Goal: Information Seeking & Learning: Learn about a topic

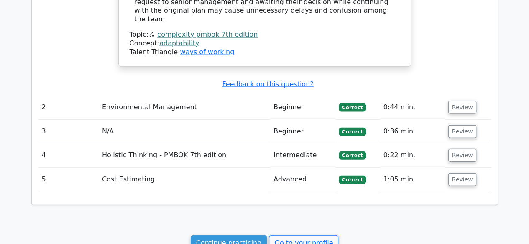
scroll to position [887, 0]
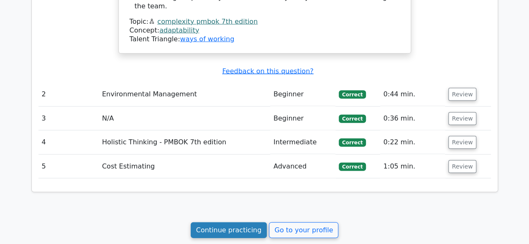
click at [238, 223] on link "Continue practicing" at bounding box center [229, 231] width 76 height 16
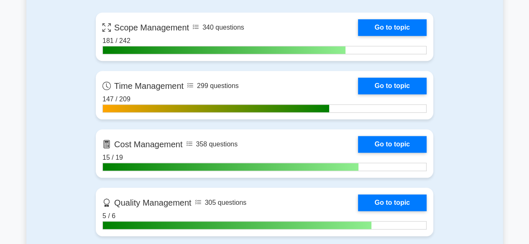
scroll to position [399, 0]
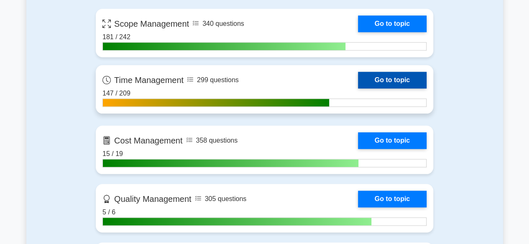
click at [365, 78] on link "Go to topic" at bounding box center [392, 80] width 69 height 17
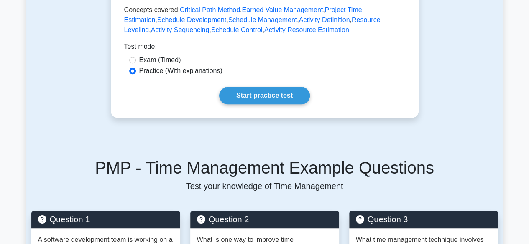
scroll to position [455, 0]
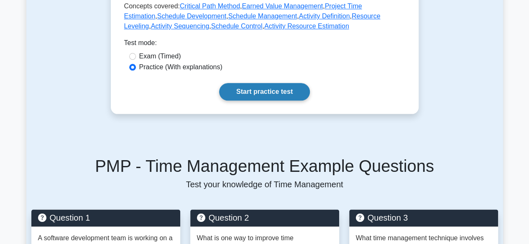
click at [282, 83] on link "Start practice test" at bounding box center [264, 92] width 91 height 18
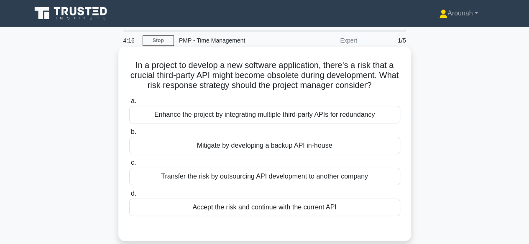
click at [264, 144] on div "Mitigate by developing a backup API in-house" at bounding box center [264, 146] width 271 height 18
click at [129, 135] on input "b. Mitigate by developing a backup API in-house" at bounding box center [129, 132] width 0 height 5
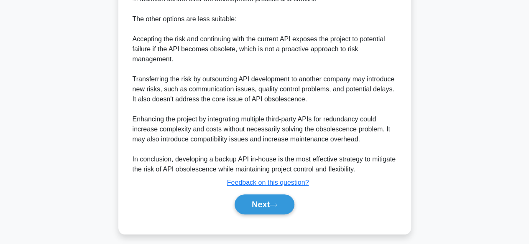
scroll to position [340, 0]
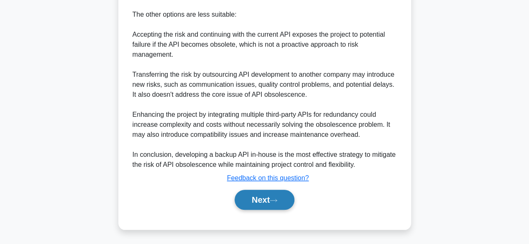
click at [282, 197] on button "Next" at bounding box center [264, 200] width 60 height 20
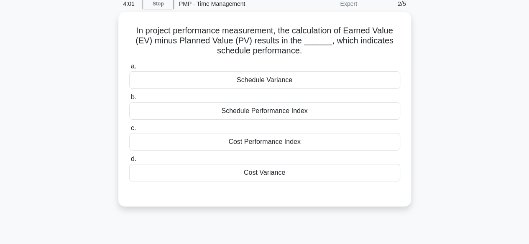
scroll to position [38, 0]
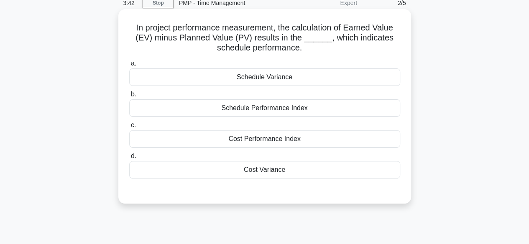
click at [274, 80] on div "Schedule Variance" at bounding box center [264, 78] width 271 height 18
click at [129, 66] on input "a. Schedule Variance" at bounding box center [129, 63] width 0 height 5
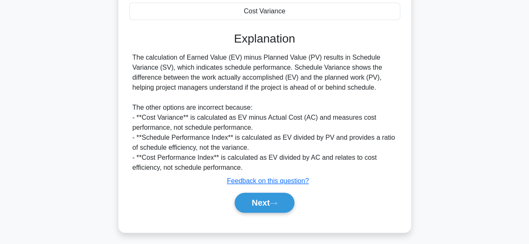
scroll to position [207, 0]
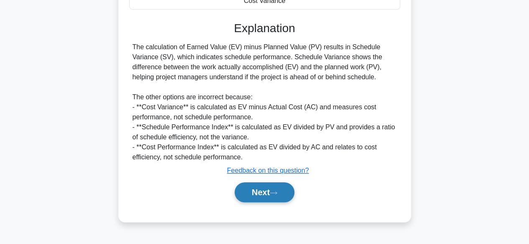
click at [277, 193] on icon at bounding box center [274, 193] width 8 height 5
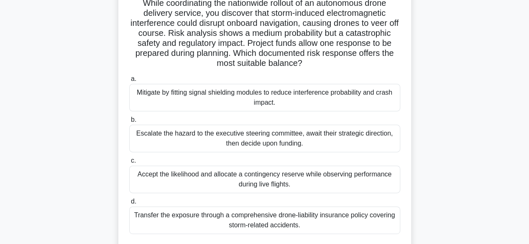
scroll to position [65, 0]
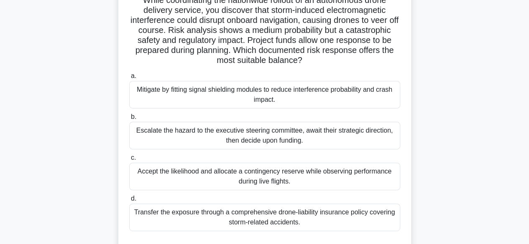
click at [323, 213] on div "Transfer the exposure through a comprehensive drone-liability insurance policy …" at bounding box center [264, 218] width 271 height 28
click at [129, 202] on input "d. Transfer the exposure through a comprehensive drone-liability insurance poli…" at bounding box center [129, 198] width 0 height 5
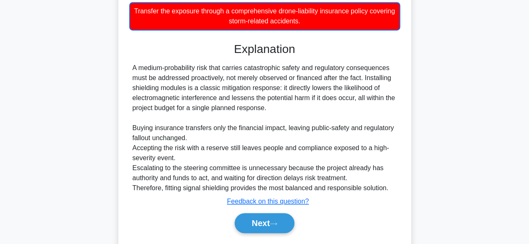
scroll to position [270, 0]
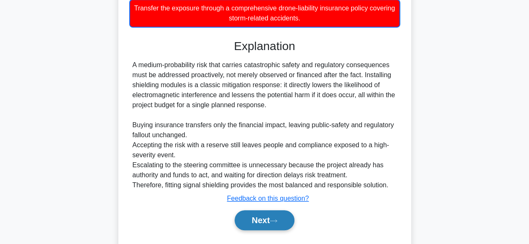
click at [281, 224] on button "Next" at bounding box center [264, 221] width 60 height 20
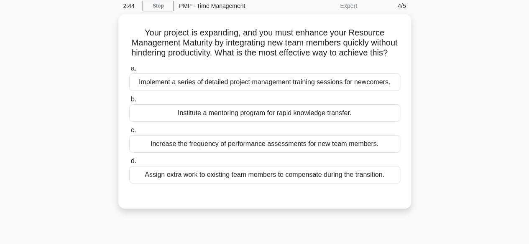
scroll to position [36, 0]
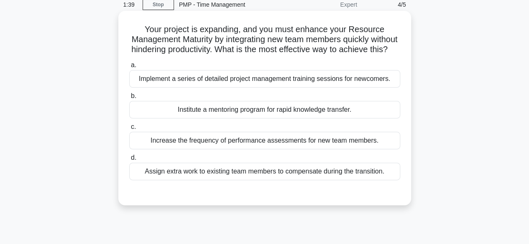
click at [344, 119] on div "Institute a mentoring program for rapid knowledge transfer." at bounding box center [264, 110] width 271 height 18
click at [129, 99] on input "b. Institute a mentoring program for rapid knowledge transfer." at bounding box center [129, 96] width 0 height 5
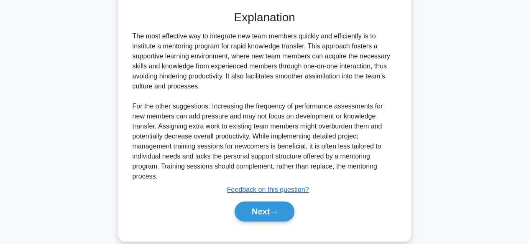
scroll to position [229, 0]
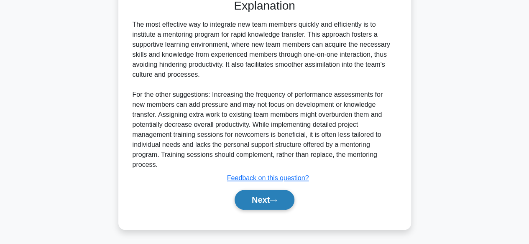
click at [256, 203] on button "Next" at bounding box center [264, 200] width 60 height 20
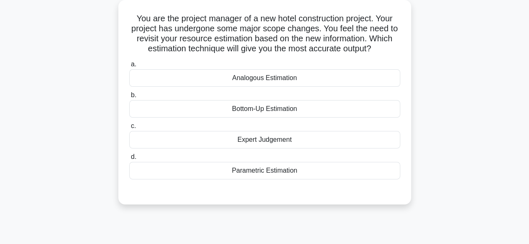
scroll to position [44, 0]
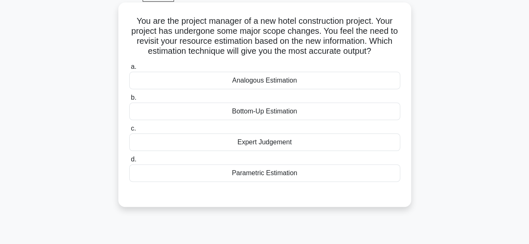
click at [293, 143] on div "Expert Judgement" at bounding box center [264, 143] width 271 height 18
click at [129, 132] on input "c. Expert Judgement" at bounding box center [129, 128] width 0 height 5
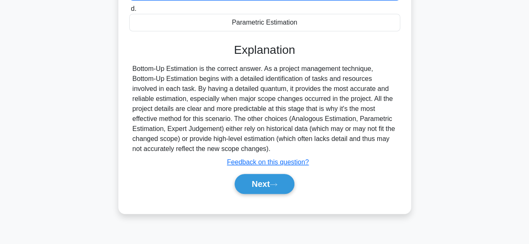
scroll to position [200, 0]
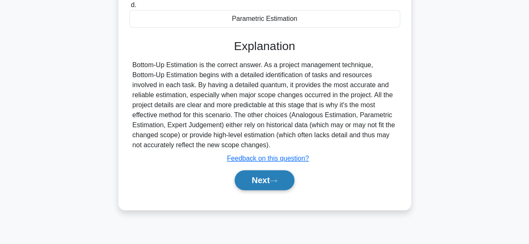
click at [292, 179] on button "Next" at bounding box center [264, 181] width 60 height 20
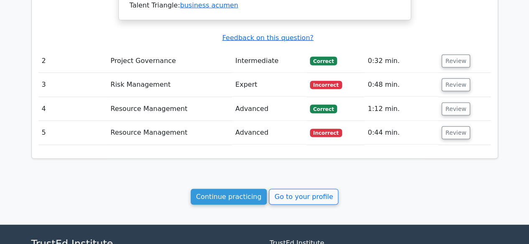
scroll to position [950, 0]
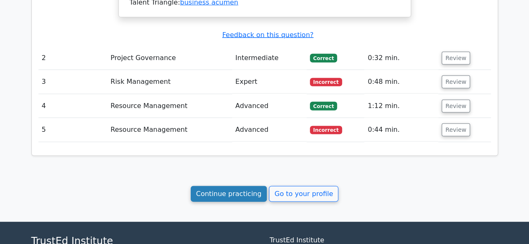
click at [247, 186] on link "Continue practicing" at bounding box center [229, 194] width 76 height 16
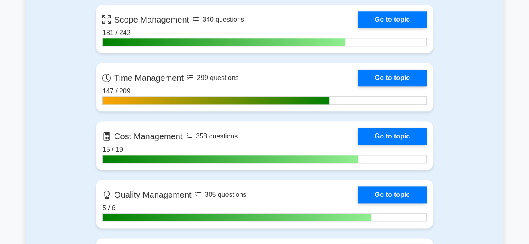
scroll to position [399, 0]
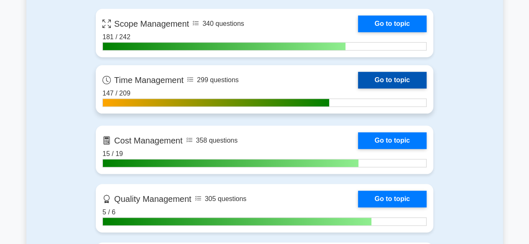
click at [414, 79] on link "Go to topic" at bounding box center [392, 80] width 69 height 17
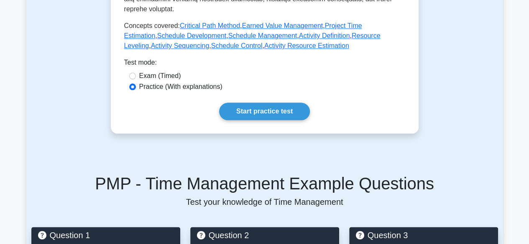
scroll to position [440, 0]
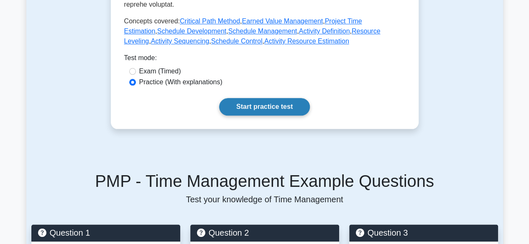
click at [253, 98] on link "Start practice test" at bounding box center [264, 107] width 91 height 18
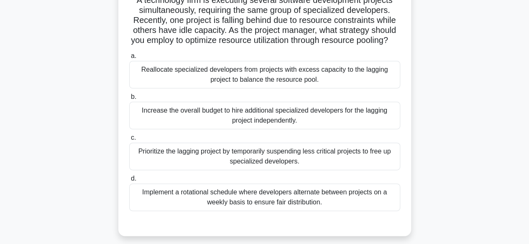
scroll to position [67, 0]
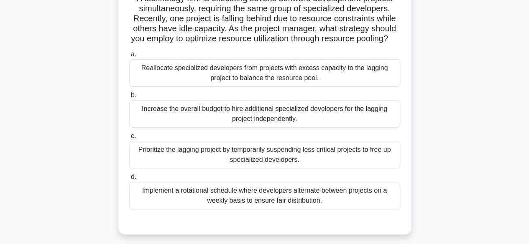
click at [313, 82] on div "Reallocate specialized developers from projects with excess capacity to the lag…" at bounding box center [264, 73] width 271 height 28
click at [129, 57] on input "a. Reallocate specialized developers from projects with excess capacity to the …" at bounding box center [129, 54] width 0 height 5
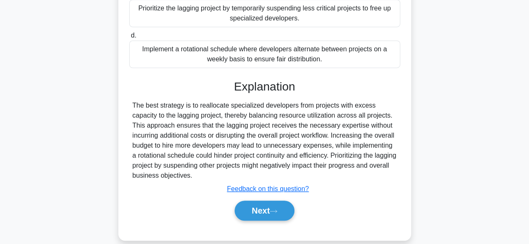
scroll to position [229, 0]
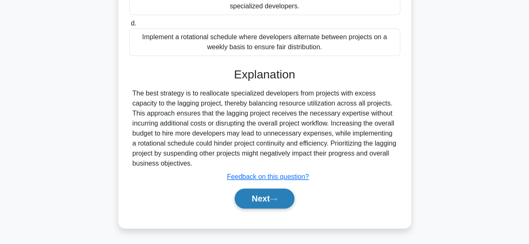
click at [275, 189] on button "Next" at bounding box center [264, 199] width 60 height 20
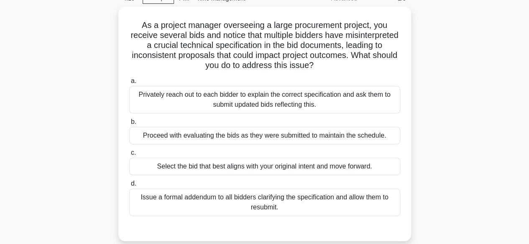
scroll to position [40, 0]
click at [381, 209] on div "Issue a formal addendum to all bidders clarifying the specification and allow t…" at bounding box center [264, 203] width 271 height 28
click at [129, 187] on input "d. Issue a formal addendum to all bidders clarifying the specification and allo…" at bounding box center [129, 183] width 0 height 5
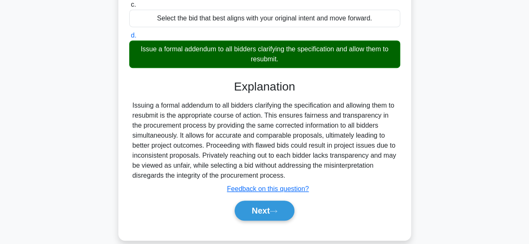
scroll to position [198, 0]
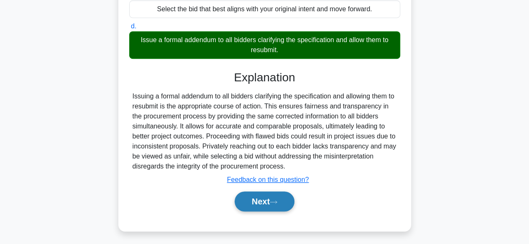
click at [262, 203] on button "Next" at bounding box center [264, 202] width 60 height 20
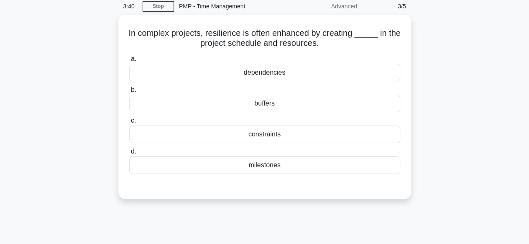
scroll to position [33, 0]
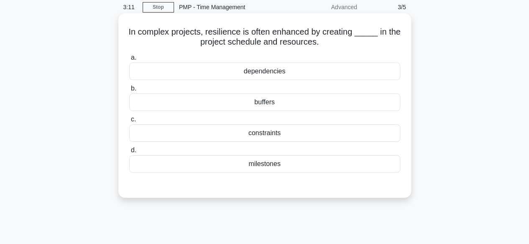
click at [278, 100] on div "buffers" at bounding box center [264, 103] width 271 height 18
click at [129, 92] on input "b. buffers" at bounding box center [129, 88] width 0 height 5
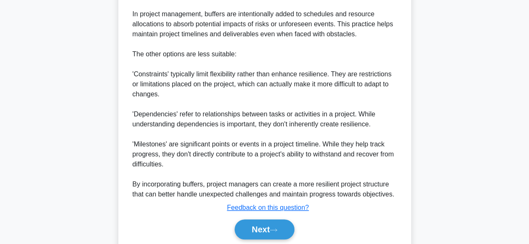
scroll to position [320, 0]
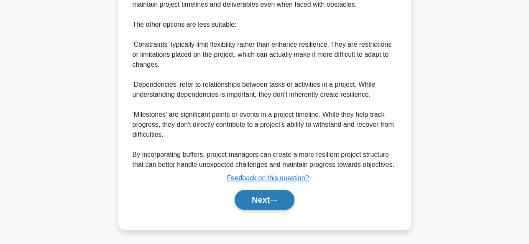
click at [282, 204] on button "Next" at bounding box center [264, 200] width 60 height 20
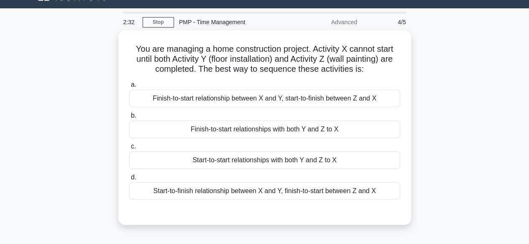
scroll to position [19, 0]
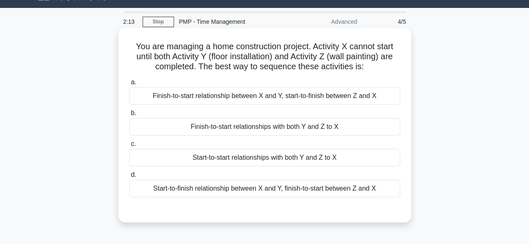
click at [349, 184] on div "Start-to-finish relationship between X and Y, finish-to-start between Z and X" at bounding box center [264, 189] width 271 height 18
click at [129, 178] on input "d. Start-to-finish relationship between X and Y, finish-to-start between Z and X" at bounding box center [129, 175] width 0 height 5
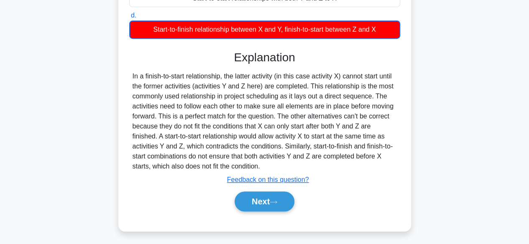
scroll to position [181, 0]
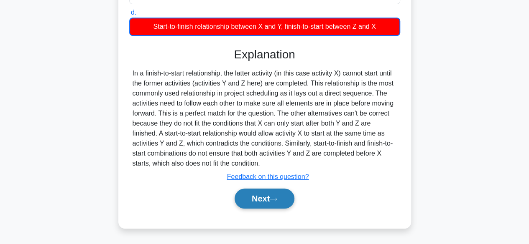
click at [277, 198] on icon at bounding box center [274, 199] width 8 height 5
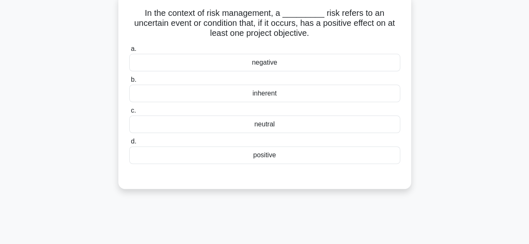
scroll to position [55, 0]
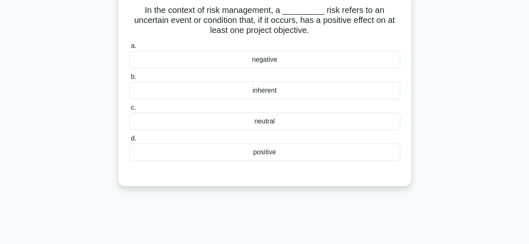
click at [272, 157] on div "positive" at bounding box center [264, 153] width 271 height 18
click at [129, 142] on input "d. positive" at bounding box center [129, 138] width 0 height 5
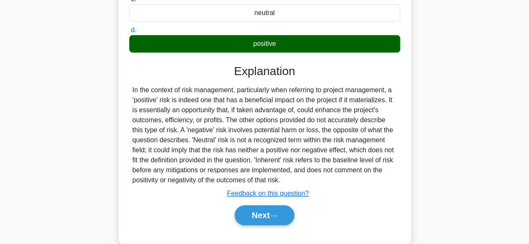
scroll to position [207, 0]
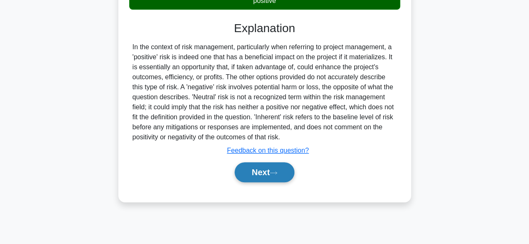
click at [288, 166] on button "Next" at bounding box center [264, 173] width 60 height 20
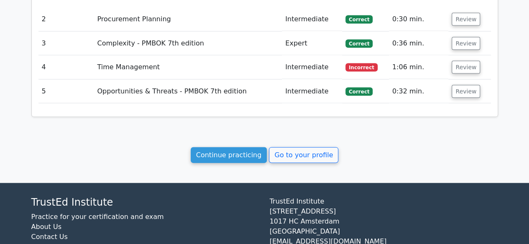
scroll to position [826, 0]
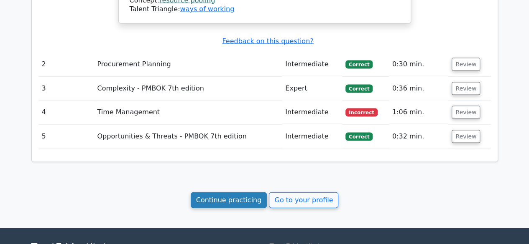
click at [247, 193] on link "Continue practicing" at bounding box center [229, 201] width 76 height 16
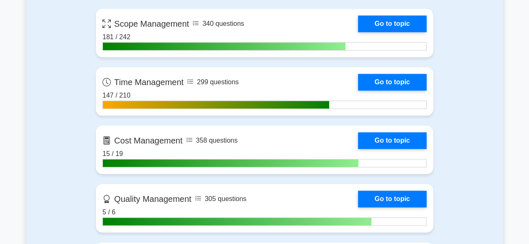
scroll to position [364, 0]
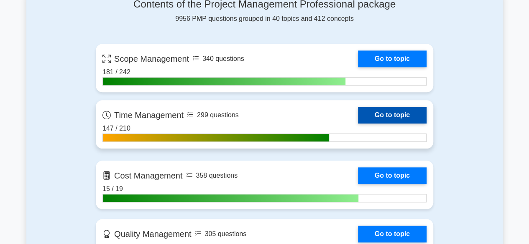
click at [404, 112] on link "Go to topic" at bounding box center [392, 115] width 69 height 17
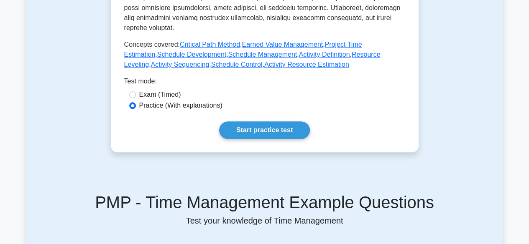
scroll to position [420, 0]
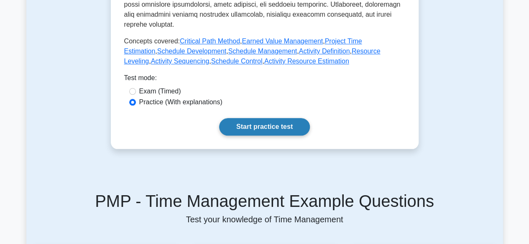
click at [295, 118] on link "Start practice test" at bounding box center [264, 127] width 91 height 18
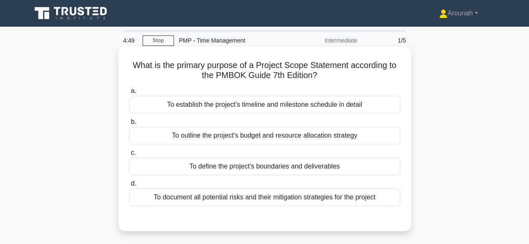
click at [292, 171] on div "To define the project's boundaries and deliverables" at bounding box center [264, 167] width 271 height 18
click at [129, 156] on input "c. To define the project's boundaries and deliverables" at bounding box center [129, 152] width 0 height 5
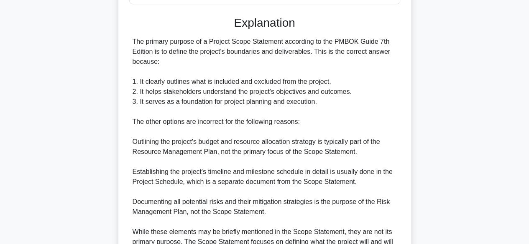
scroll to position [269, 0]
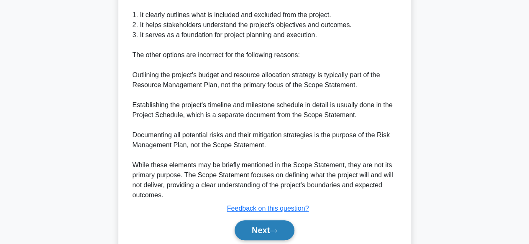
click at [283, 236] on button "Next" at bounding box center [264, 231] width 60 height 20
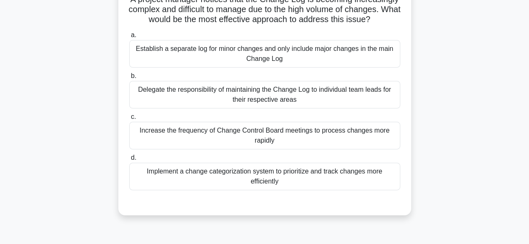
scroll to position [52, 0]
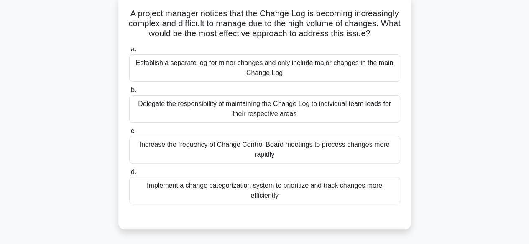
click at [331, 199] on div "Implement a change categorization system to prioritize and track changes more e…" at bounding box center [264, 191] width 271 height 28
click at [129, 175] on input "d. Implement a change categorization system to prioritize and track changes mor…" at bounding box center [129, 172] width 0 height 5
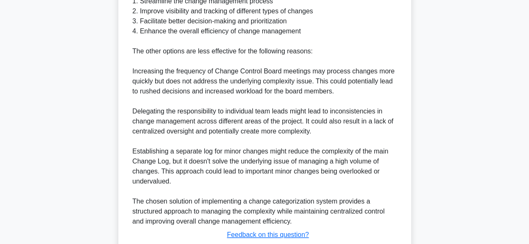
scroll to position [440, 0]
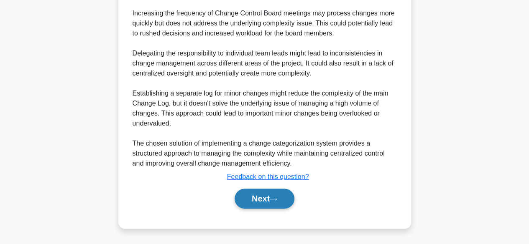
click at [289, 196] on button "Next" at bounding box center [264, 199] width 60 height 20
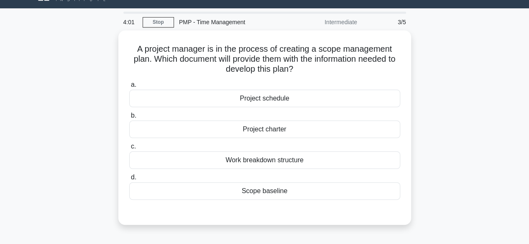
scroll to position [19, 0]
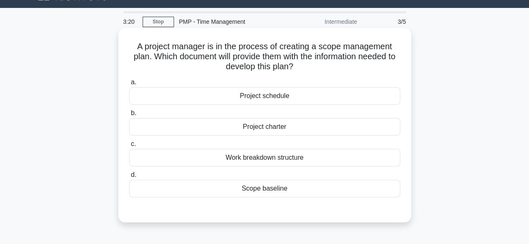
click at [296, 160] on div "Work breakdown structure" at bounding box center [264, 158] width 271 height 18
click at [129, 147] on input "c. Work breakdown structure" at bounding box center [129, 144] width 0 height 5
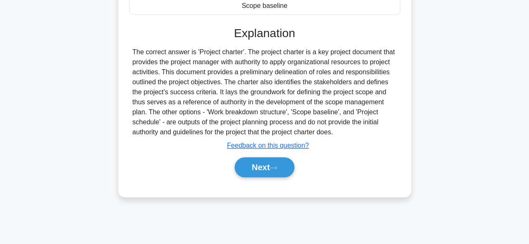
scroll to position [207, 0]
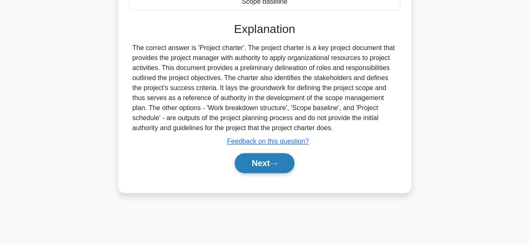
click at [271, 167] on button "Next" at bounding box center [264, 163] width 60 height 20
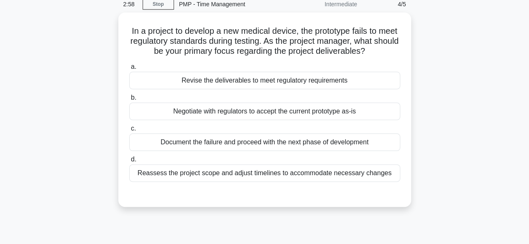
scroll to position [37, 0]
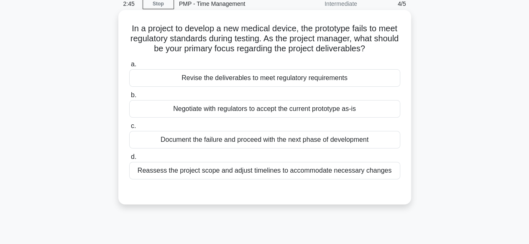
click at [353, 83] on div "Revise the deliverables to meet regulatory requirements" at bounding box center [264, 78] width 271 height 18
click at [129, 67] on input "a. Revise the deliverables to meet regulatory requirements" at bounding box center [129, 64] width 0 height 5
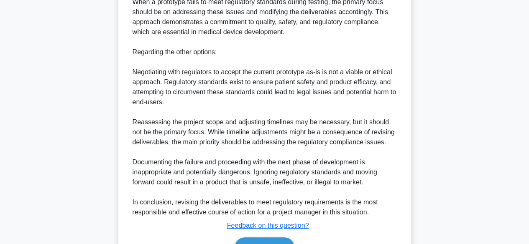
scroll to position [340, 0]
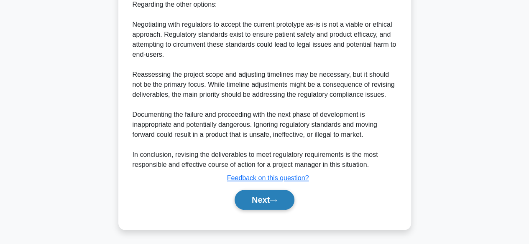
click at [272, 194] on button "Next" at bounding box center [264, 200] width 60 height 20
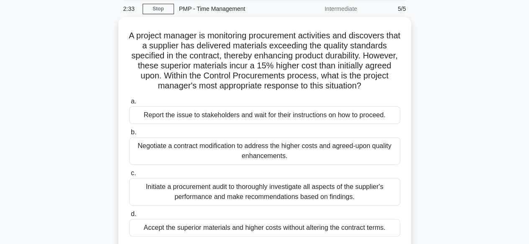
scroll to position [33, 0]
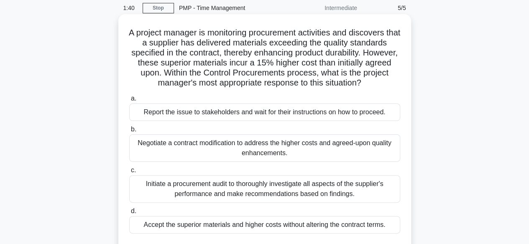
click at [349, 187] on div "Initiate a procurement audit to thoroughly investigate all aspects of the suppl…" at bounding box center [264, 190] width 271 height 28
click at [129, 173] on input "c. Initiate a procurement audit to thoroughly investigate all aspects of the su…" at bounding box center [129, 170] width 0 height 5
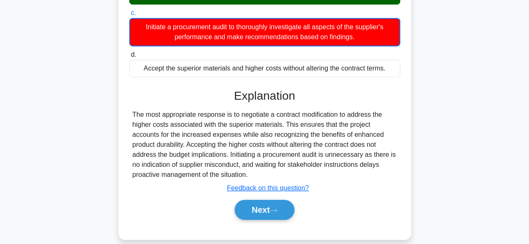
scroll to position [207, 0]
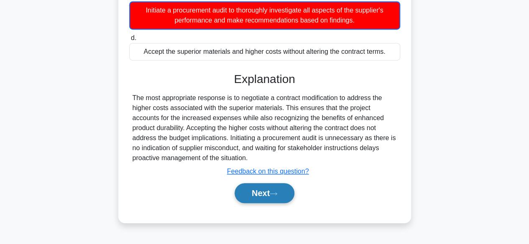
click at [279, 187] on button "Next" at bounding box center [264, 193] width 60 height 20
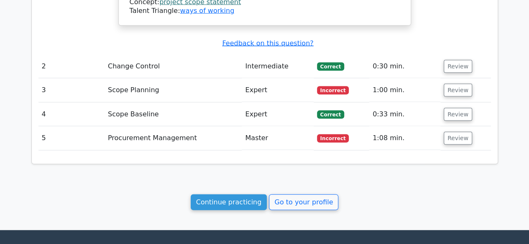
scroll to position [882, 0]
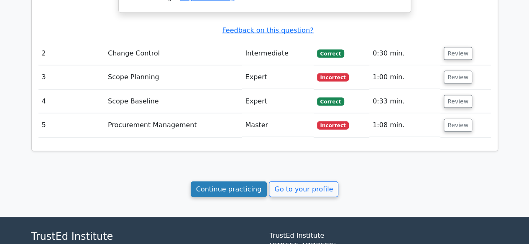
click at [253, 182] on link "Continue practicing" at bounding box center [229, 190] width 76 height 16
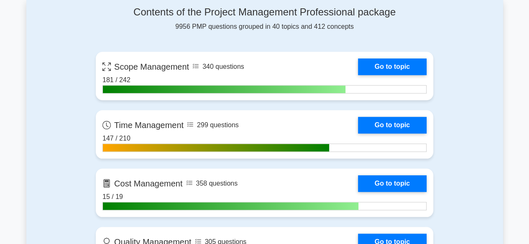
scroll to position [371, 0]
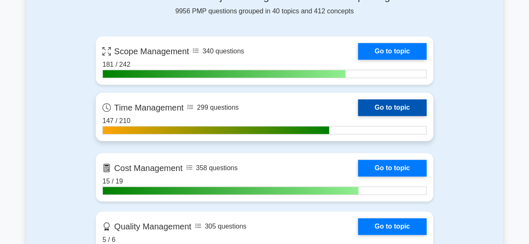
click at [379, 104] on link "Go to topic" at bounding box center [392, 107] width 69 height 17
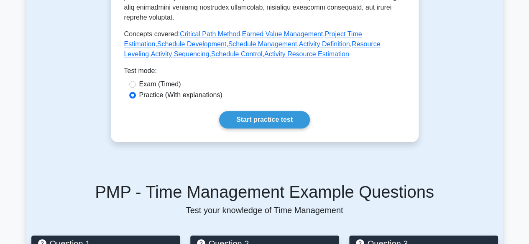
scroll to position [432, 0]
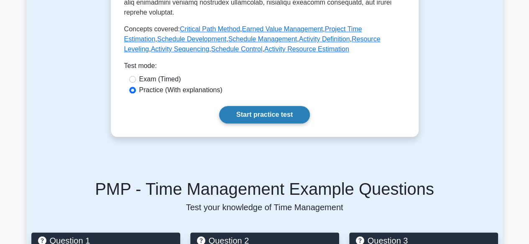
click at [273, 106] on link "Start practice test" at bounding box center [264, 115] width 91 height 18
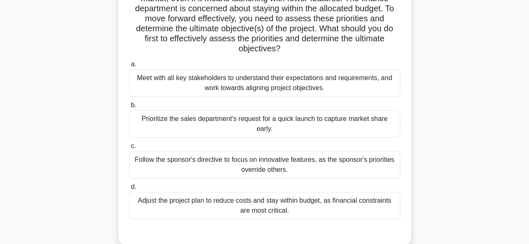
scroll to position [109, 0]
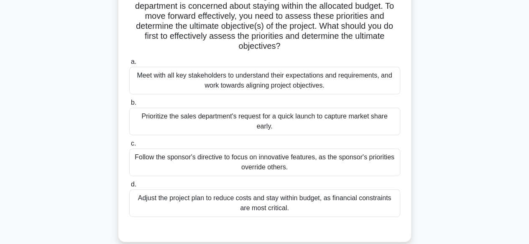
click at [314, 91] on div "Meet with all key stakeholders to understand their expectations and requirement…" at bounding box center [264, 81] width 271 height 28
click at [129, 65] on input "a. Meet with all key stakeholders to understand their expectations and requirem…" at bounding box center [129, 61] width 0 height 5
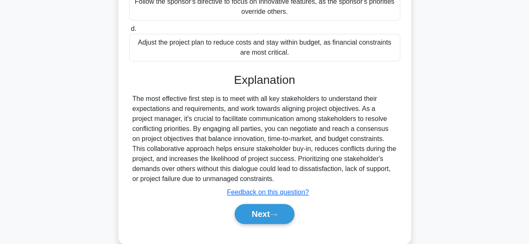
scroll to position [270, 0]
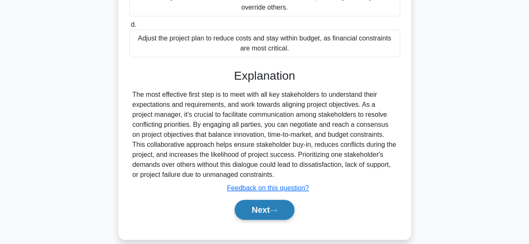
click at [282, 200] on button "Next" at bounding box center [264, 210] width 60 height 20
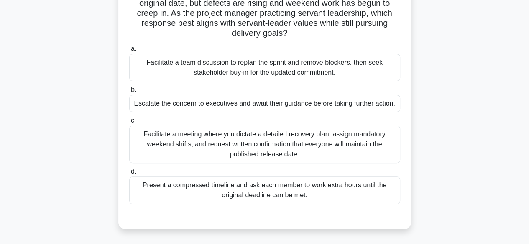
scroll to position [85, 0]
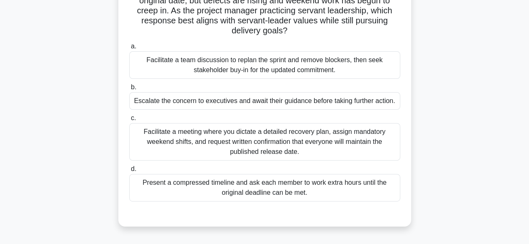
click at [332, 64] on div "Facilitate a team discussion to replan the sprint and remove blockers, then see…" at bounding box center [264, 65] width 271 height 28
click at [129, 49] on input "a. Facilitate a team discussion to replan the sprint and remove blockers, then …" at bounding box center [129, 46] width 0 height 5
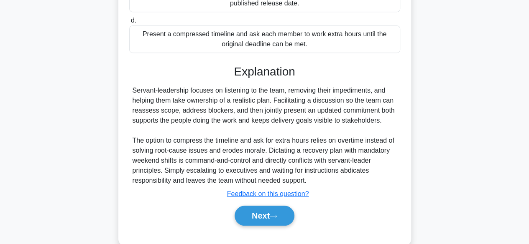
scroll to position [250, 0]
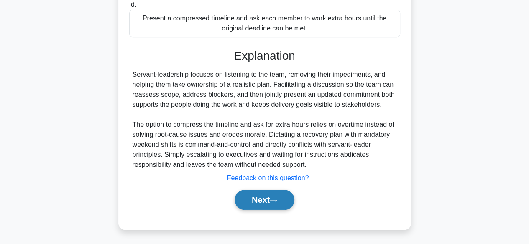
click at [285, 195] on button "Next" at bounding box center [264, 200] width 60 height 20
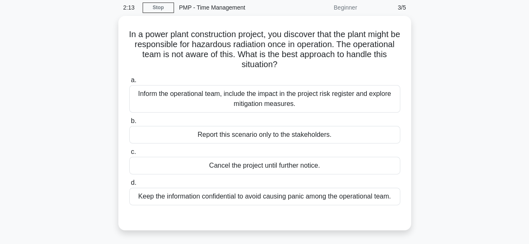
scroll to position [33, 0]
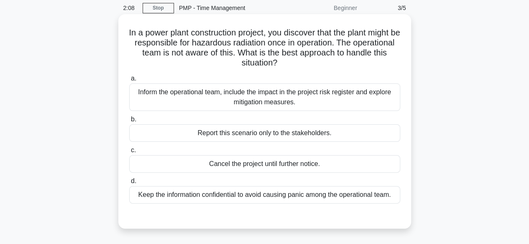
click at [310, 96] on div "Inform the operational team, include the impact in the project risk register an…" at bounding box center [264, 98] width 271 height 28
click at [129, 81] on input "a. Inform the operational team, include the impact in the project risk register…" at bounding box center [129, 78] width 0 height 5
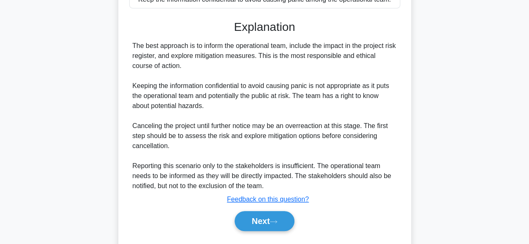
scroll to position [234, 0]
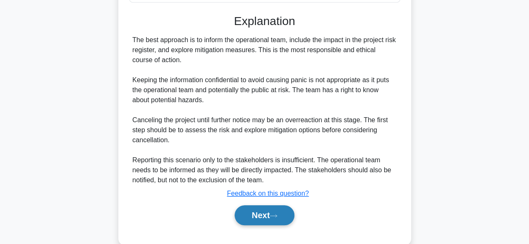
click at [277, 214] on icon at bounding box center [274, 216] width 8 height 5
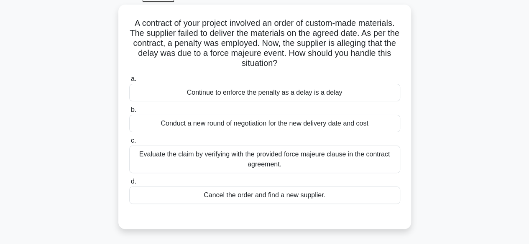
scroll to position [43, 0]
click at [296, 160] on div "Evaluate the claim by verifying with the provided force majeure clause in the c…" at bounding box center [264, 159] width 271 height 28
click at [129, 143] on input "c. Evaluate the claim by verifying with the provided force majeure clause in th…" at bounding box center [129, 140] width 0 height 5
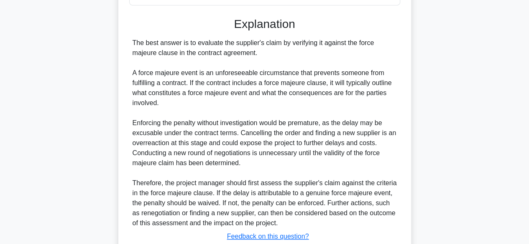
scroll to position [300, 0]
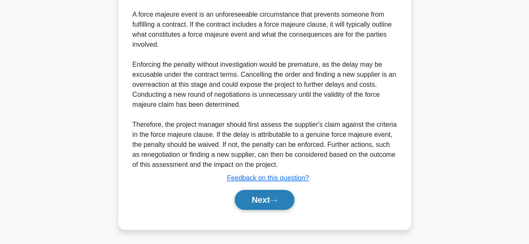
click at [254, 202] on button "Next" at bounding box center [264, 200] width 60 height 20
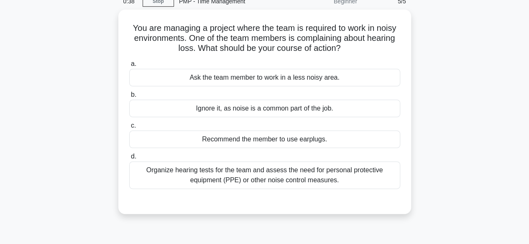
scroll to position [38, 0]
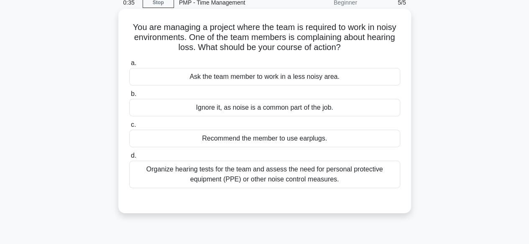
click at [365, 177] on div "Organize hearing tests for the team and assess the need for personal protective…" at bounding box center [264, 175] width 271 height 28
click at [129, 159] on input "d. Organize hearing tests for the team and assess the need for personal protect…" at bounding box center [129, 155] width 0 height 5
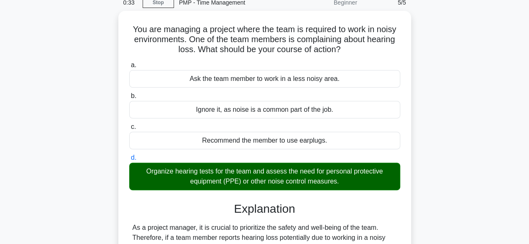
scroll to position [207, 0]
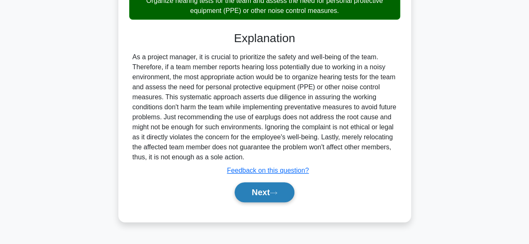
click at [262, 183] on button "Next" at bounding box center [264, 193] width 60 height 20
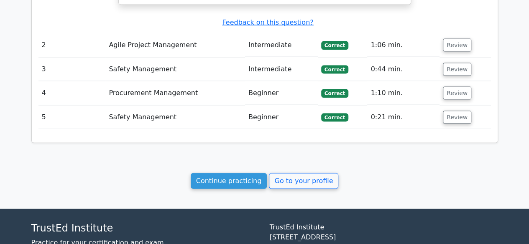
scroll to position [870, 0]
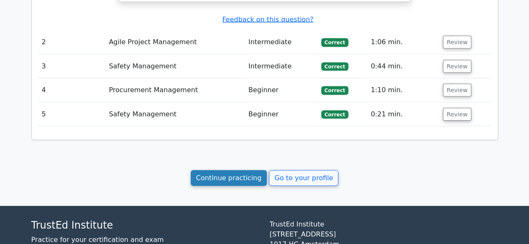
click at [225, 171] on link "Continue practicing" at bounding box center [229, 179] width 76 height 16
